Goal: Task Accomplishment & Management: Complete application form

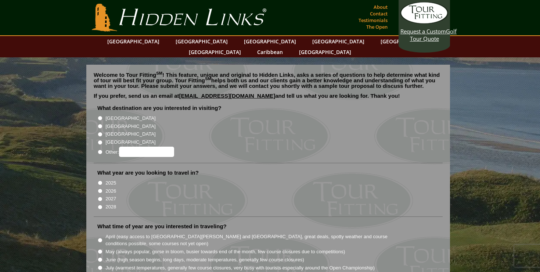
scroll to position [4, 0]
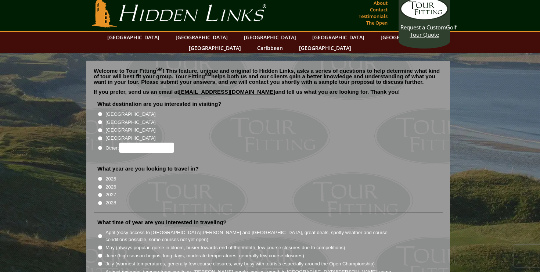
click at [111, 100] on li "What destination are you interested in visiting? [GEOGRAPHIC_DATA] [GEOGRAPHIC_…" at bounding box center [268, 129] width 349 height 59
click at [108, 110] on label "[GEOGRAPHIC_DATA]" at bounding box center [130, 113] width 50 height 7
click at [102, 112] on input "[GEOGRAPHIC_DATA]" at bounding box center [100, 114] width 5 height 5
radio input "true"
click at [108, 175] on label "2025" at bounding box center [110, 178] width 11 height 7
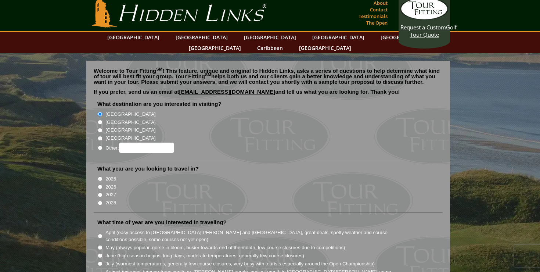
click at [102, 176] on input "2025" at bounding box center [100, 178] width 5 height 5
radio input "true"
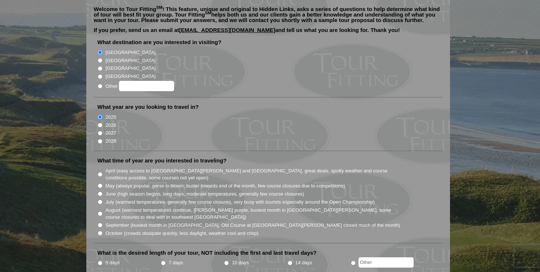
click at [113, 229] on label "October (crowds dissipate quickly, less daylight, weather cool and crisp)" at bounding box center [181, 232] width 153 height 7
click at [102, 230] on input "October (crowds dissipate quickly, less daylight, weather cool and crisp)" at bounding box center [100, 232] width 5 height 5
radio input "true"
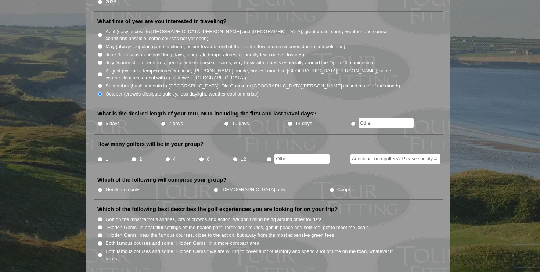
scroll to position [205, 0]
click at [104, 119] on li "5 days" at bounding box center [128, 123] width 63 height 9
click at [108, 119] on label "5 days" at bounding box center [112, 122] width 14 height 7
click at [102, 121] on input "5 days" at bounding box center [100, 123] width 5 height 5
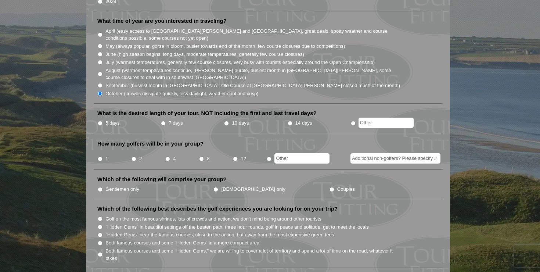
radio input "true"
click at [170, 149] on li "4" at bounding box center [182, 156] width 34 height 14
click at [130, 185] on label "Gentlemen only" at bounding box center [122, 188] width 34 height 7
click at [102, 187] on input "Gentlemen only" at bounding box center [100, 189] width 5 height 5
radio input "true"
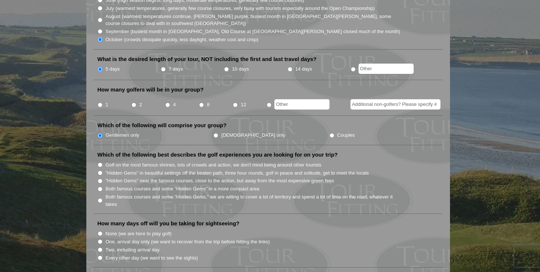
scroll to position [260, 0]
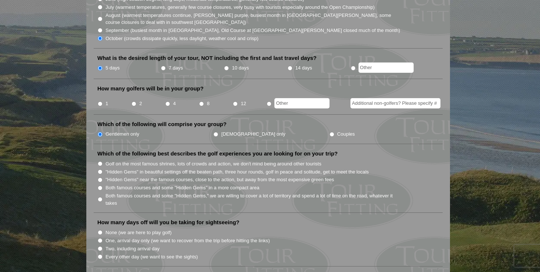
click at [139, 168] on label ""Hidden Gems" in beautiful settings off the beaten path, three hour rounds, gol…" at bounding box center [236, 171] width 263 height 7
click at [102, 169] on input ""Hidden Gems" in beautiful settings off the beaten path, three hour rounds, gol…" at bounding box center [100, 171] width 5 height 5
radio input "true"
click at [139, 176] on label ""Hidden Gems" near the famous courses, close to the action, but away from the m…" at bounding box center [219, 179] width 228 height 7
click at [102, 177] on input ""Hidden Gems" near the famous courses, close to the action, but away from the m…" at bounding box center [100, 179] width 5 height 5
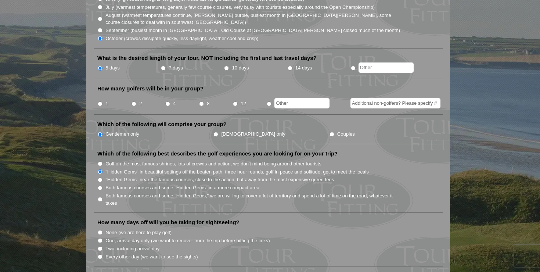
radio input "true"
click at [138, 168] on label ""Hidden Gems" in beautiful settings off the beaten path, three hour rounds, gol…" at bounding box center [236, 171] width 263 height 7
click at [102, 169] on input ""Hidden Gems" in beautiful settings off the beaten path, three hour rounds, gol…" at bounding box center [100, 171] width 5 height 5
radio input "true"
click at [142, 160] on label "Golf on the most famous shrines, lots of crowds and action, we don't mind being…" at bounding box center [213, 163] width 216 height 7
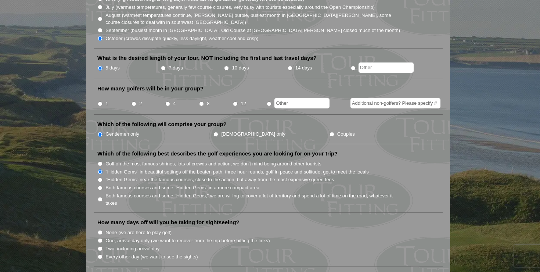
click at [102, 161] on input "Golf on the most famous shrines, lots of crowds and action, we don't mind being…" at bounding box center [100, 163] width 5 height 5
radio input "true"
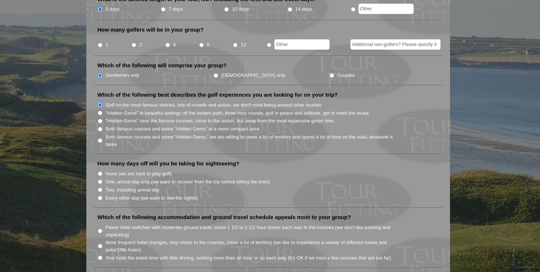
scroll to position [318, 0]
click at [148, 171] on label "None (we are here to play golf)" at bounding box center [138, 174] width 66 height 7
click at [102, 172] on input "None (we are here to play golf)" at bounding box center [100, 174] width 5 height 5
radio input "true"
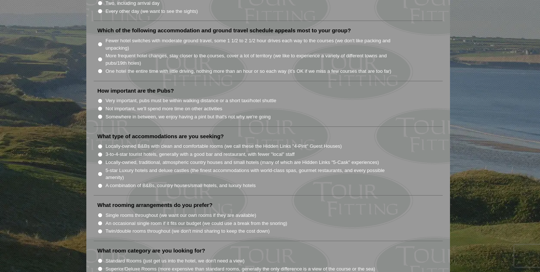
scroll to position [789, 0]
